Goal: Task Accomplishment & Management: Manage account settings

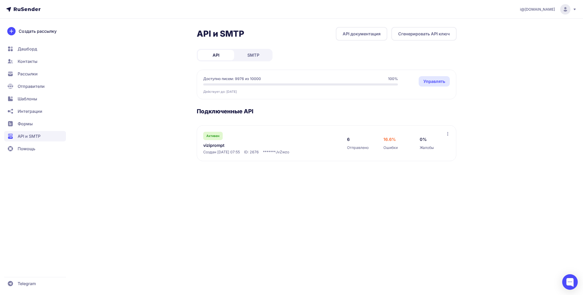
click at [258, 64] on div "API и SMTP API документация Сгенерировать API ключ API SMTP Доступно писем: 997…" at bounding box center [327, 100] width 260 height 146
click at [257, 58] on link "SMTP" at bounding box center [253, 55] width 36 height 10
click at [388, 141] on span "25.0%" at bounding box center [391, 139] width 14 height 6
click at [447, 133] on icon at bounding box center [448, 134] width 4 height 4
click at [469, 168] on div "API и SMTP SMTP документация Создать подключение API SMTP Доступно писем: 9976 …" at bounding box center [292, 100] width 374 height 146
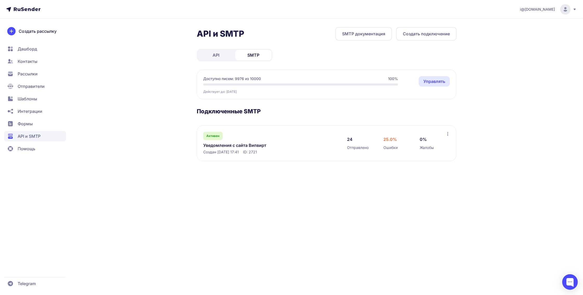
click at [219, 145] on link "Уведомления с сайта Випвирт" at bounding box center [256, 145] width 106 height 6
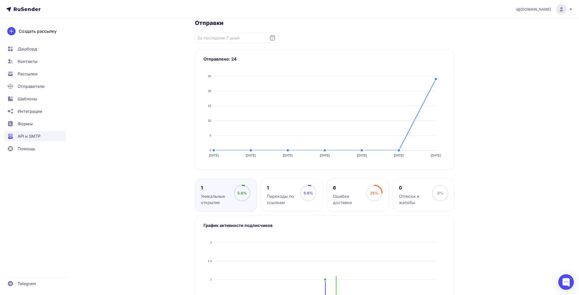
scroll to position [104, 0]
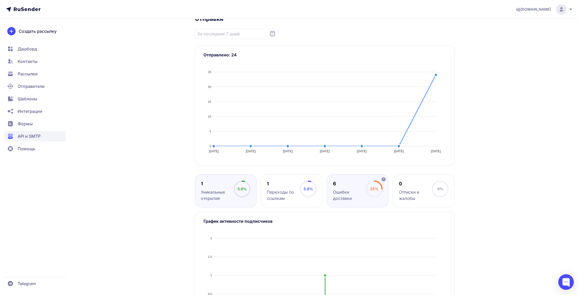
click at [353, 189] on div "Ошибки доставки" at bounding box center [349, 195] width 33 height 12
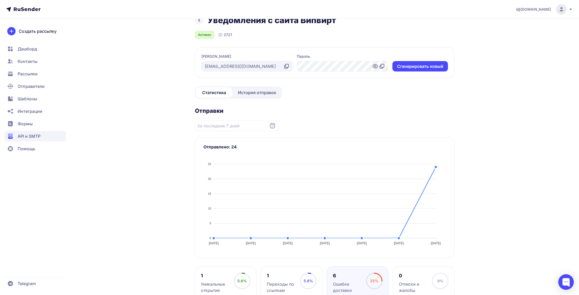
scroll to position [0, 0]
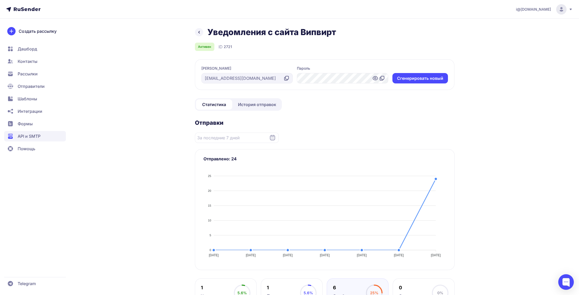
click at [266, 106] on span "История отправок" at bounding box center [257, 104] width 38 height 6
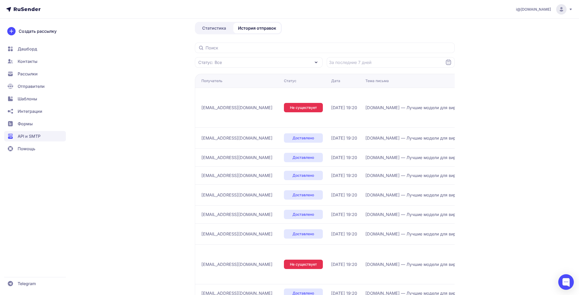
scroll to position [80, 0]
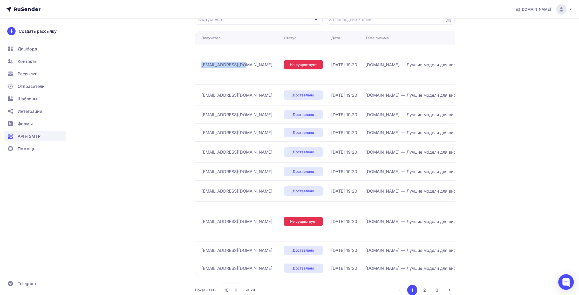
drag, startPoint x: 238, startPoint y: 62, endPoint x: 201, endPoint y: 61, distance: 36.9
click at [201, 61] on td "[EMAIL_ADDRESS][DOMAIN_NAME]" at bounding box center [238, 65] width 87 height 40
copy span "[EMAIL_ADDRESS][DOMAIN_NAME]"
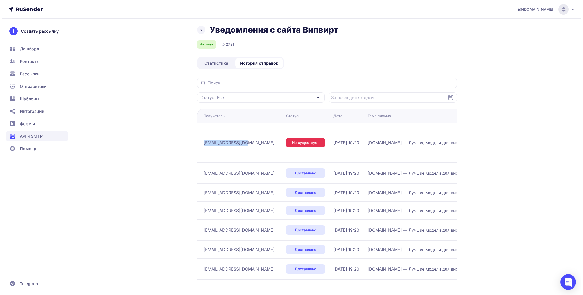
scroll to position [0, 0]
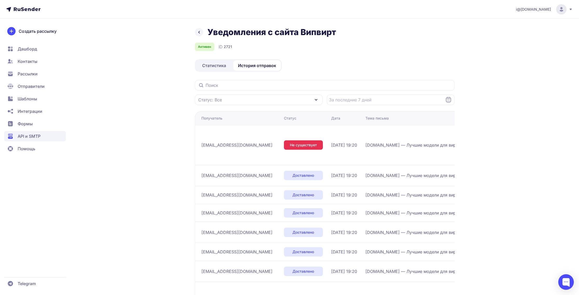
click at [36, 134] on span "API и SMTP" at bounding box center [29, 136] width 23 height 6
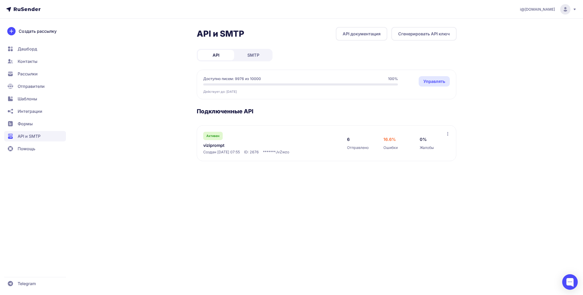
click at [260, 51] on link "SMTP" at bounding box center [253, 55] width 36 height 10
click at [436, 78] on link "Управлять" at bounding box center [434, 81] width 31 height 10
click at [255, 55] on span "SMTP" at bounding box center [253, 55] width 12 height 6
click at [228, 144] on link "Уведомления с сайта Випвирт" at bounding box center [256, 145] width 106 height 6
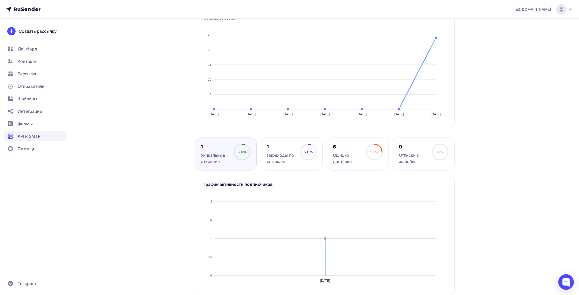
scroll to position [147, 0]
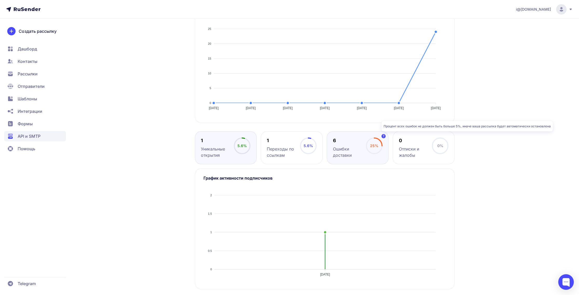
click at [386, 135] on icon at bounding box center [384, 136] width 4 height 4
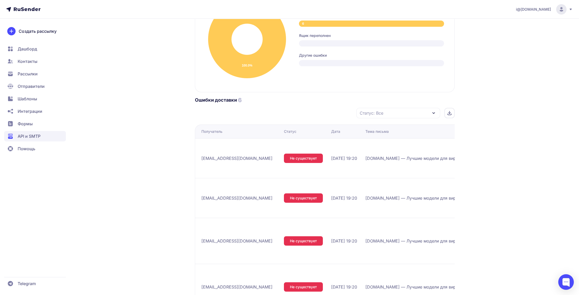
scroll to position [375, 0]
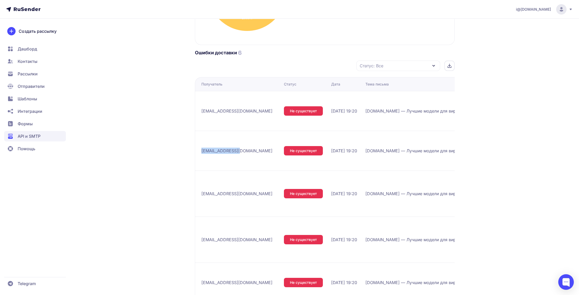
drag, startPoint x: 220, startPoint y: 141, endPoint x: 201, endPoint y: 140, distance: 19.0
click at [201, 146] on div "[EMAIL_ADDRESS][DOMAIN_NAME]" at bounding box center [240, 150] width 78 height 8
copy span "[EMAIL_ADDRESS][DOMAIN_NAME]"
drag, startPoint x: 248, startPoint y: 179, endPoint x: 202, endPoint y: 180, distance: 46.2
click at [201, 180] on td "[EMAIL_ADDRESS][DOMAIN_NAME]" at bounding box center [238, 193] width 87 height 46
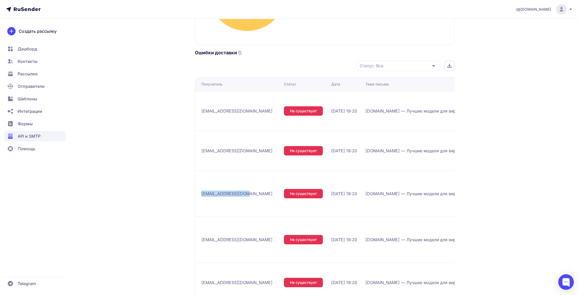
copy span "[EMAIL_ADDRESS][DOMAIN_NAME]"
drag, startPoint x: 246, startPoint y: 226, endPoint x: 200, endPoint y: 226, distance: 45.7
click at [200, 226] on td "[EMAIL_ADDRESS][DOMAIN_NAME]" at bounding box center [238, 239] width 87 height 46
copy span "[EMAIL_ADDRESS][DOMAIN_NAME]"
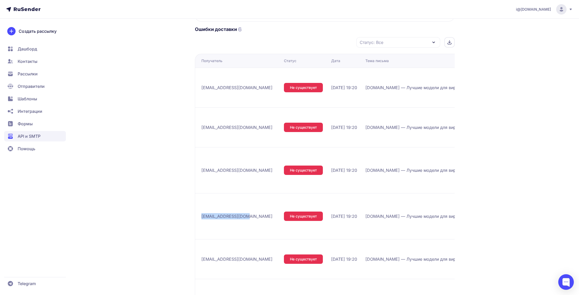
scroll to position [427, 0]
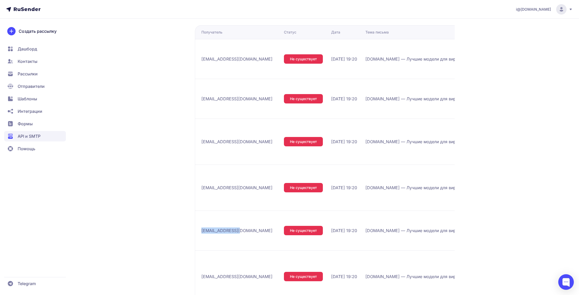
drag, startPoint x: 232, startPoint y: 214, endPoint x: 201, endPoint y: 214, distance: 30.6
click at [201, 226] on div "[EMAIL_ADDRESS][DOMAIN_NAME]" at bounding box center [240, 230] width 78 height 8
copy span "[EMAIL_ADDRESS][DOMAIN_NAME]"
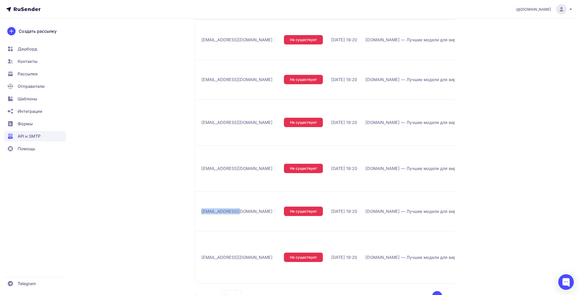
scroll to position [453, 0]
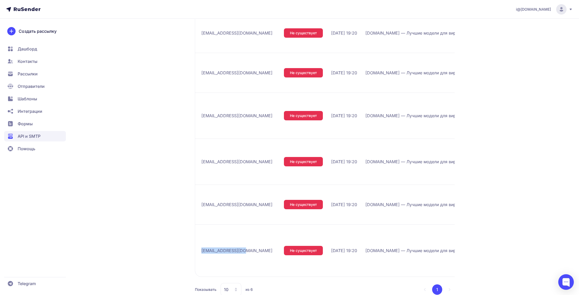
drag, startPoint x: 245, startPoint y: 231, endPoint x: 202, endPoint y: 229, distance: 42.9
click at [202, 246] on div "[EMAIL_ADDRESS][DOMAIN_NAME]" at bounding box center [240, 250] width 78 height 8
copy span "[EMAIL_ADDRESS][DOMAIN_NAME]"
drag, startPoint x: 233, startPoint y: 187, endPoint x: 201, endPoint y: 186, distance: 31.4
click at [201, 200] on div "[EMAIL_ADDRESS][DOMAIN_NAME]" at bounding box center [240, 204] width 78 height 8
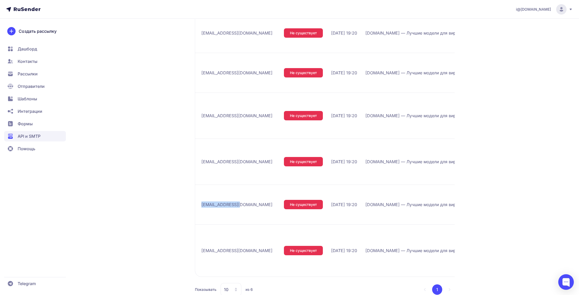
copy span "[EMAIL_ADDRESS][DOMAIN_NAME]"
drag, startPoint x: 248, startPoint y: 147, endPoint x: 201, endPoint y: 148, distance: 47.0
click at [201, 157] on div "[EMAIL_ADDRESS][DOMAIN_NAME]" at bounding box center [240, 161] width 78 height 8
copy span "[EMAIL_ADDRESS][DOMAIN_NAME]"
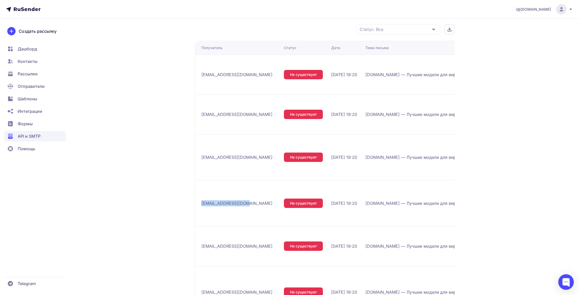
scroll to position [401, 0]
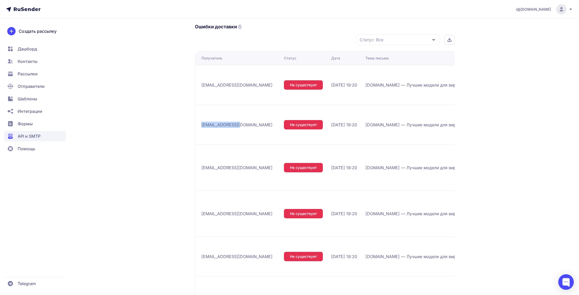
drag, startPoint x: 233, startPoint y: 114, endPoint x: 200, endPoint y: 114, distance: 32.5
click at [200, 114] on td "[EMAIL_ADDRESS][DOMAIN_NAME]" at bounding box center [238, 125] width 87 height 40
copy span "[EMAIL_ADDRESS][DOMAIN_NAME]"
drag, startPoint x: 237, startPoint y: 81, endPoint x: 200, endPoint y: 81, distance: 36.6
click at [200, 81] on td "[EMAIL_ADDRESS][DOMAIN_NAME]" at bounding box center [238, 85] width 87 height 40
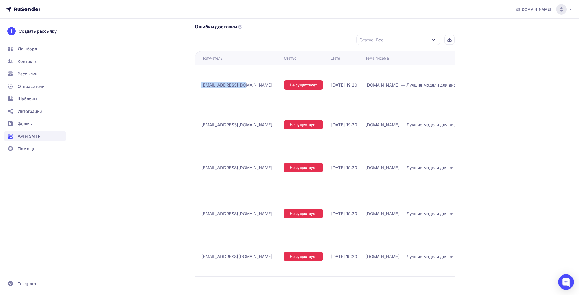
copy span "[EMAIL_ADDRESS][DOMAIN_NAME]"
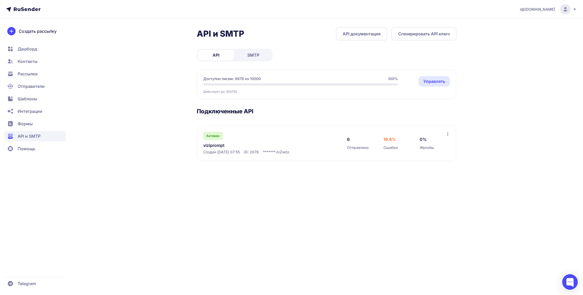
click at [257, 53] on span "SMTP" at bounding box center [253, 55] width 12 height 6
